Goal: Communication & Community: Answer question/provide support

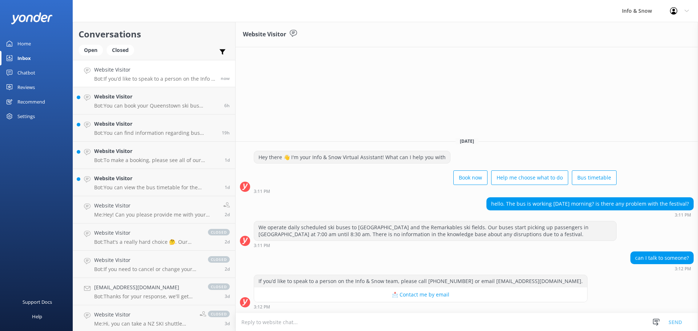
click at [323, 323] on textarea at bounding box center [467, 322] width 463 height 18
click at [259, 318] on textarea at bounding box center [467, 322] width 463 height 18
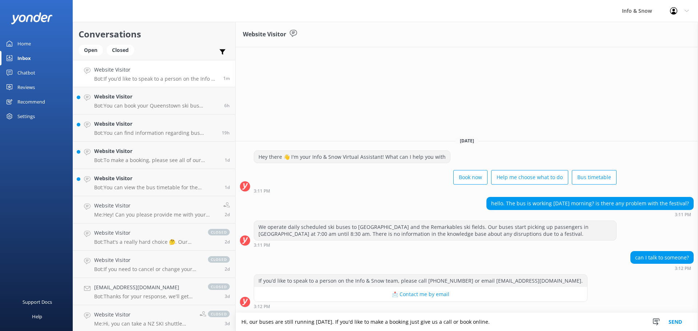
click at [395, 323] on textarea "Hi, our buses are still running [DATE]. If you'd like to make a booking just gi…" at bounding box center [467, 322] width 463 height 18
click at [488, 323] on textarea "Hi, our buses are still running [DATE]. If you'd like to make a booking, just g…" at bounding box center [467, 322] width 463 height 18
click at [437, 323] on textarea "Hi, our buses are still running [DATE]. If you'd like to make a booking, just g…" at bounding box center [467, 322] width 463 height 18
click at [544, 325] on textarea "Hi, our buses are still running [DATE]. If you'd like to make a booking, just g…" at bounding box center [467, 322] width 463 height 18
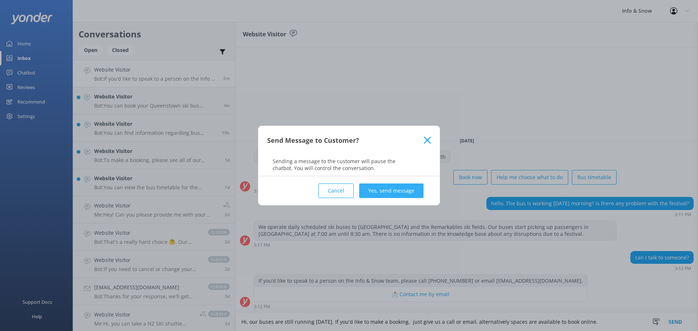
type textarea "Hi, our buses are still running [DATE]. If you'd like to make a booking, just g…"
click at [386, 191] on button "Yes, send message" at bounding box center [391, 191] width 64 height 15
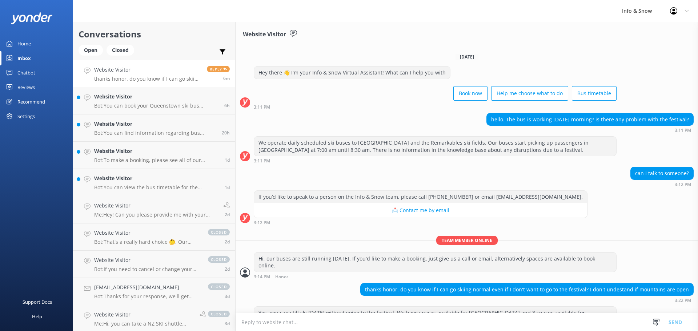
scroll to position [10, 0]
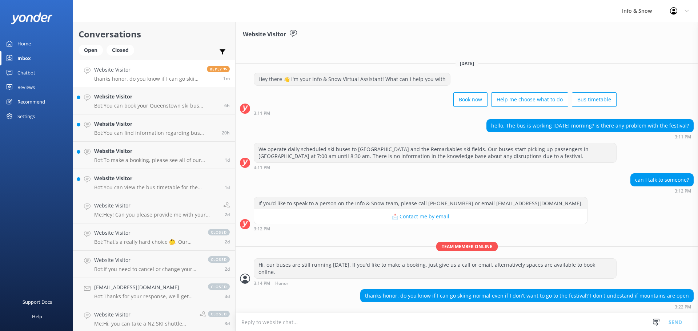
click at [387, 319] on textarea at bounding box center [467, 322] width 463 height 18
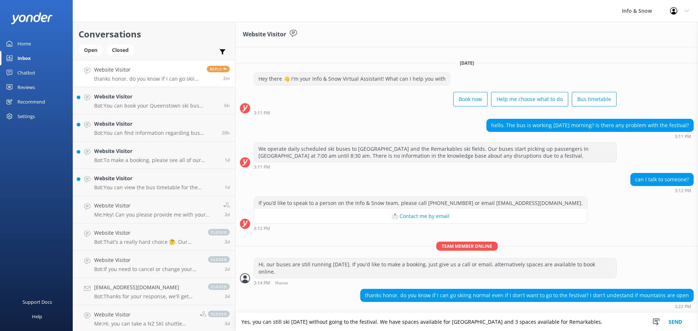
type textarea "Yes, you can still ski [DATE] without going to the festival. We have spaces ava…"
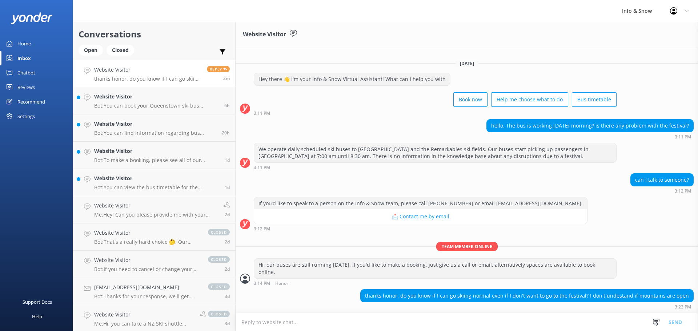
scroll to position [10, 0]
